Goal: Task Accomplishment & Management: Manage account settings

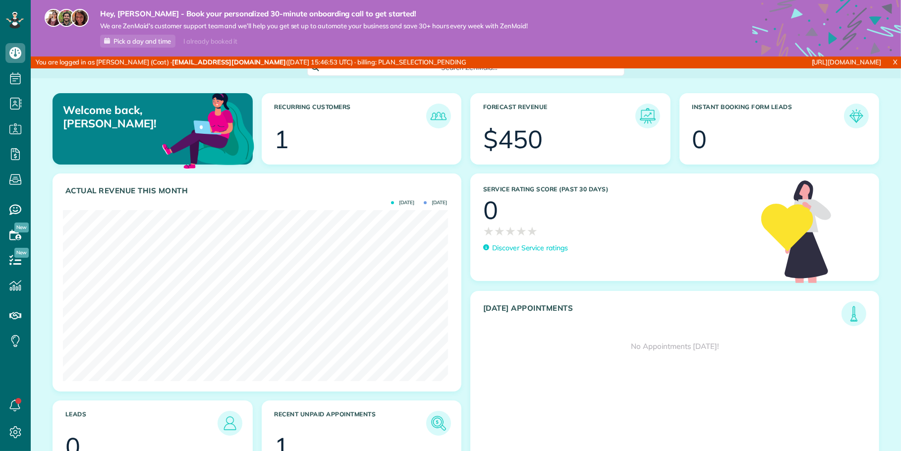
scroll to position [171, 384]
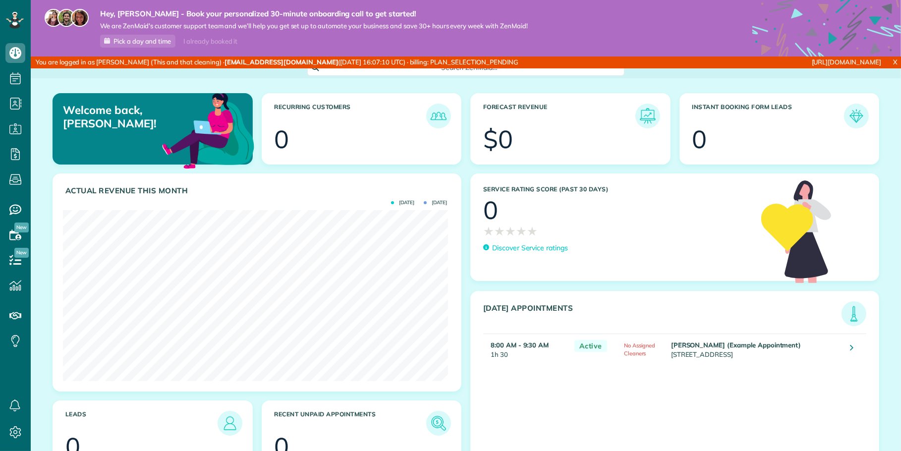
scroll to position [171, 384]
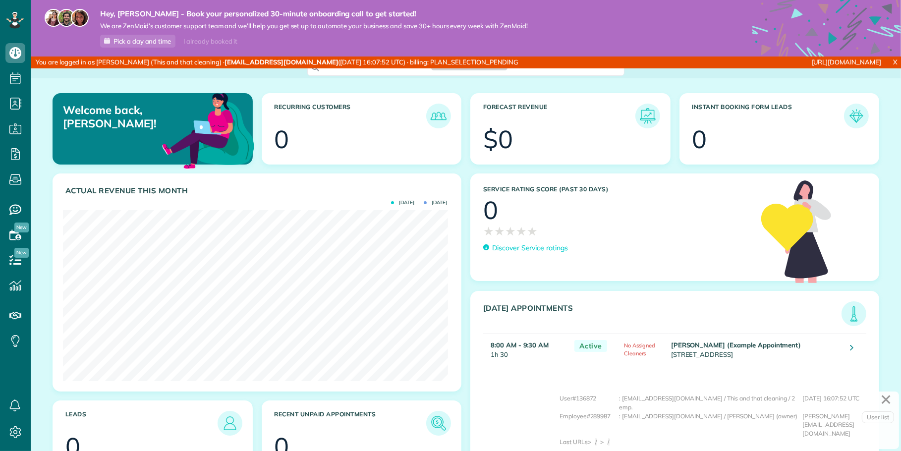
scroll to position [171, 384]
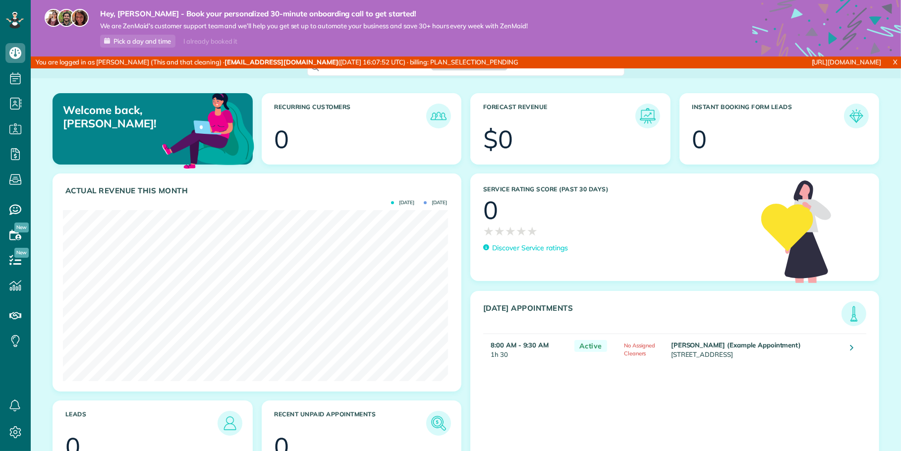
click at [102, 63] on div "You are logged in as Daisy Scales (This and that cleaning) · ds2181816@gmail.co…" at bounding box center [315, 62] width 568 height 12
copy div "Daisy"
click at [224, 63] on strong "[EMAIL_ADDRESS][DOMAIN_NAME]" at bounding box center [281, 62] width 114 height 8
drag, startPoint x: 214, startPoint y: 63, endPoint x: 275, endPoint y: 65, distance: 61.4
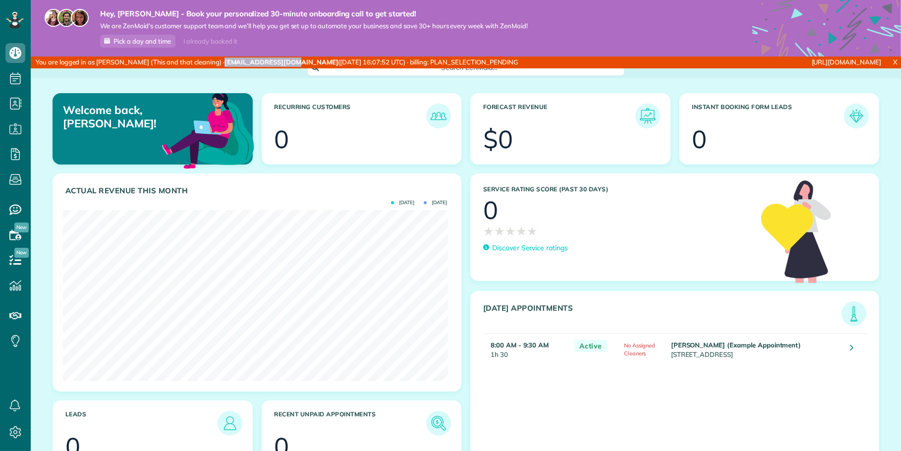
click at [275, 65] on strong "[EMAIL_ADDRESS][DOMAIN_NAME]" at bounding box center [281, 62] width 114 height 8
copy strong "[EMAIL_ADDRESS][DOMAIN_NAME]"
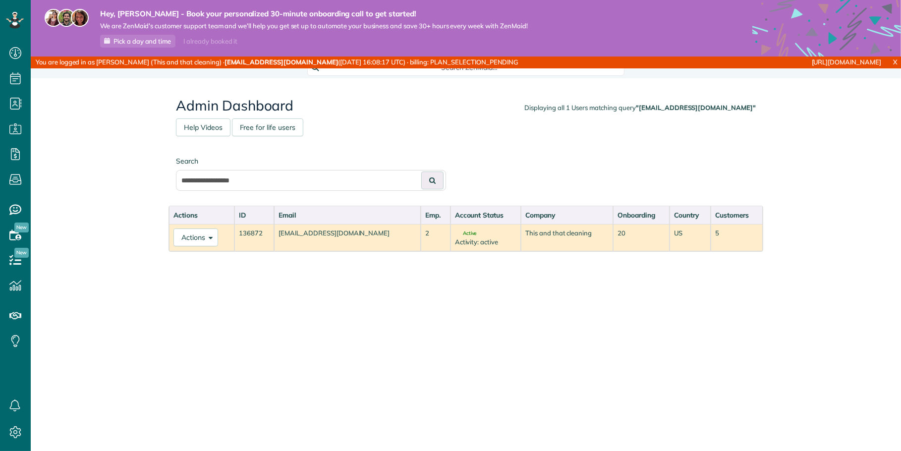
scroll to position [4, 4]
click at [199, 236] on button "Actions" at bounding box center [195, 237] width 45 height 18
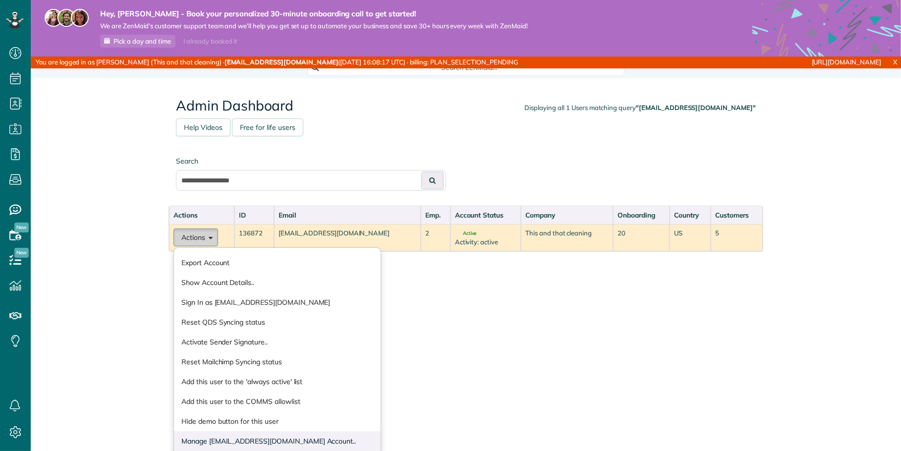
scroll to position [64, 0]
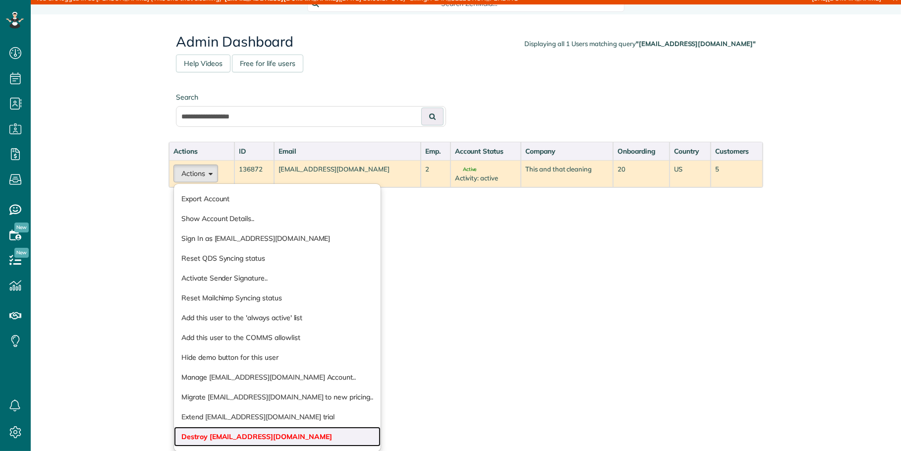
click at [227, 433] on link "Destroy ds2181816@gmail.com" at bounding box center [277, 437] width 207 height 20
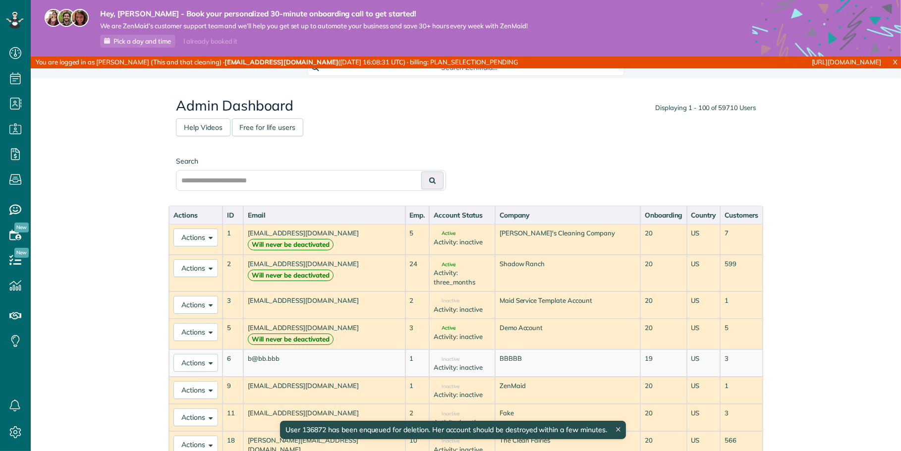
scroll to position [4, 4]
